Goal: Task Accomplishment & Management: Complete application form

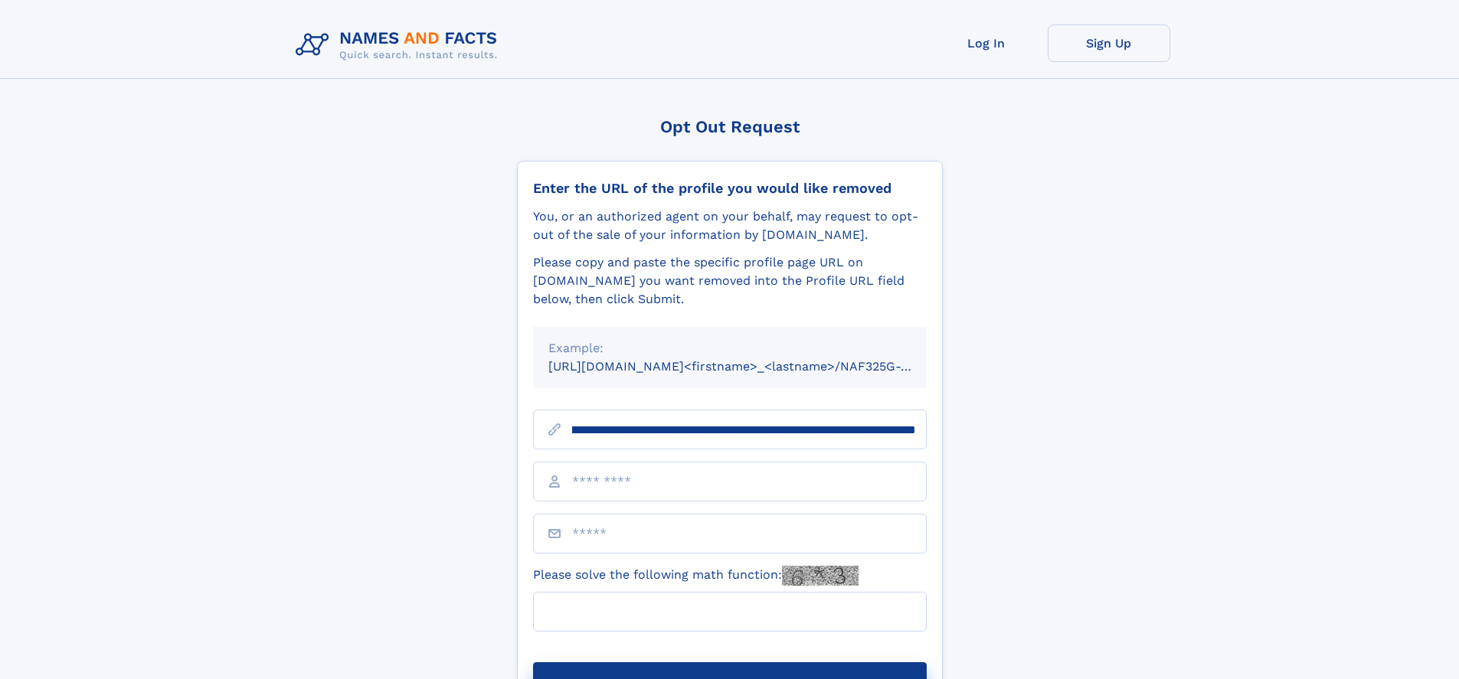
scroll to position [0, 176]
type input "**********"
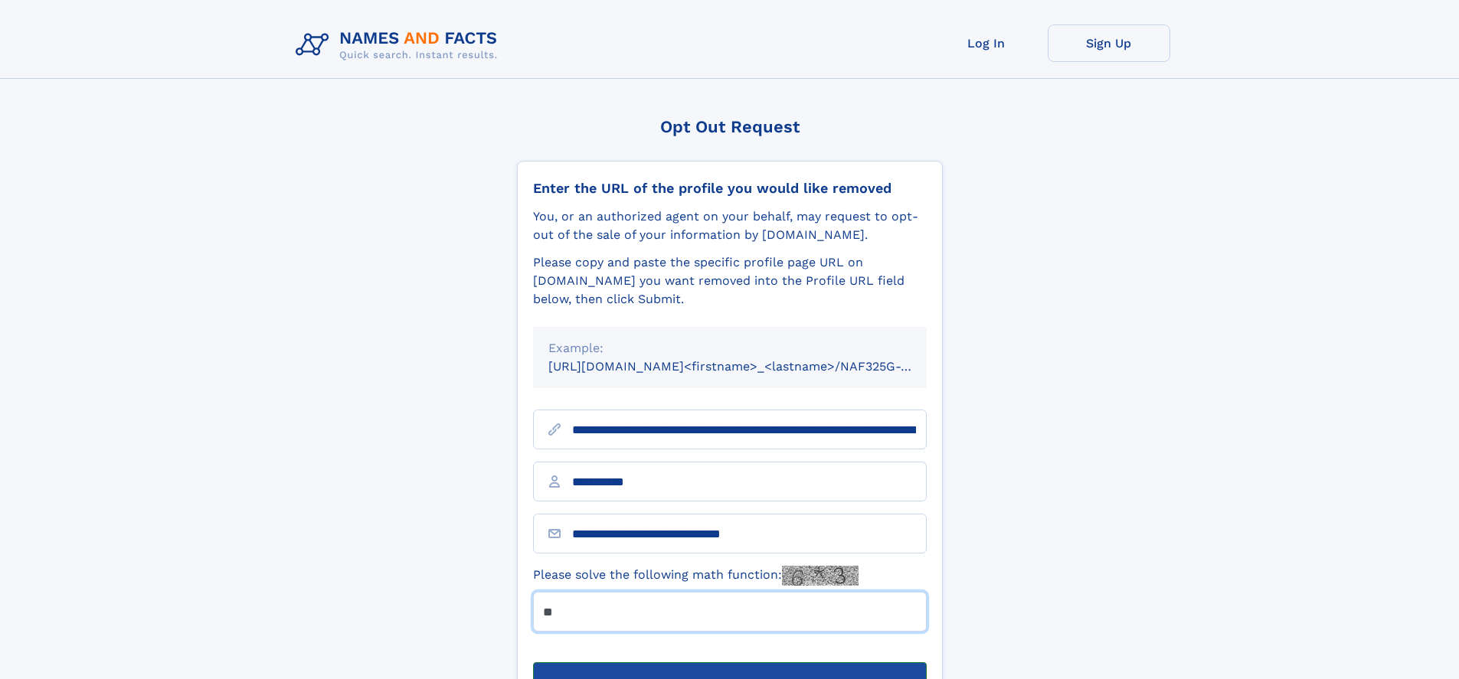
type input "**"
click at [729, 662] on button "Submit Opt Out Request" at bounding box center [730, 686] width 394 height 49
